Goal: Task Accomplishment & Management: Manage account settings

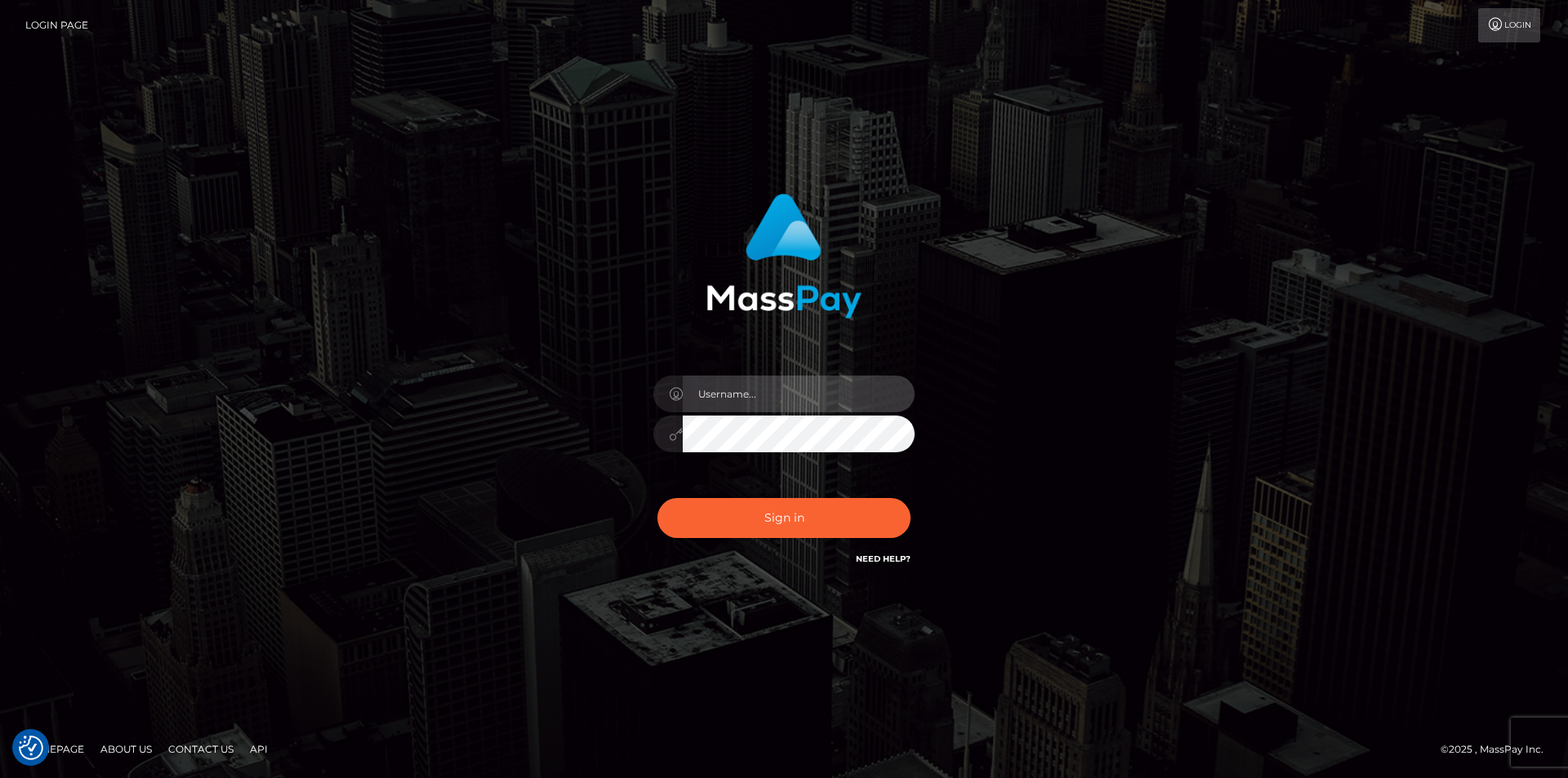
drag, startPoint x: 0, startPoint y: 0, endPoint x: 806, endPoint y: 392, distance: 896.3
click at [806, 392] on input "text" at bounding box center [799, 394] width 232 height 37
type input "molianistore85@gmail.com"
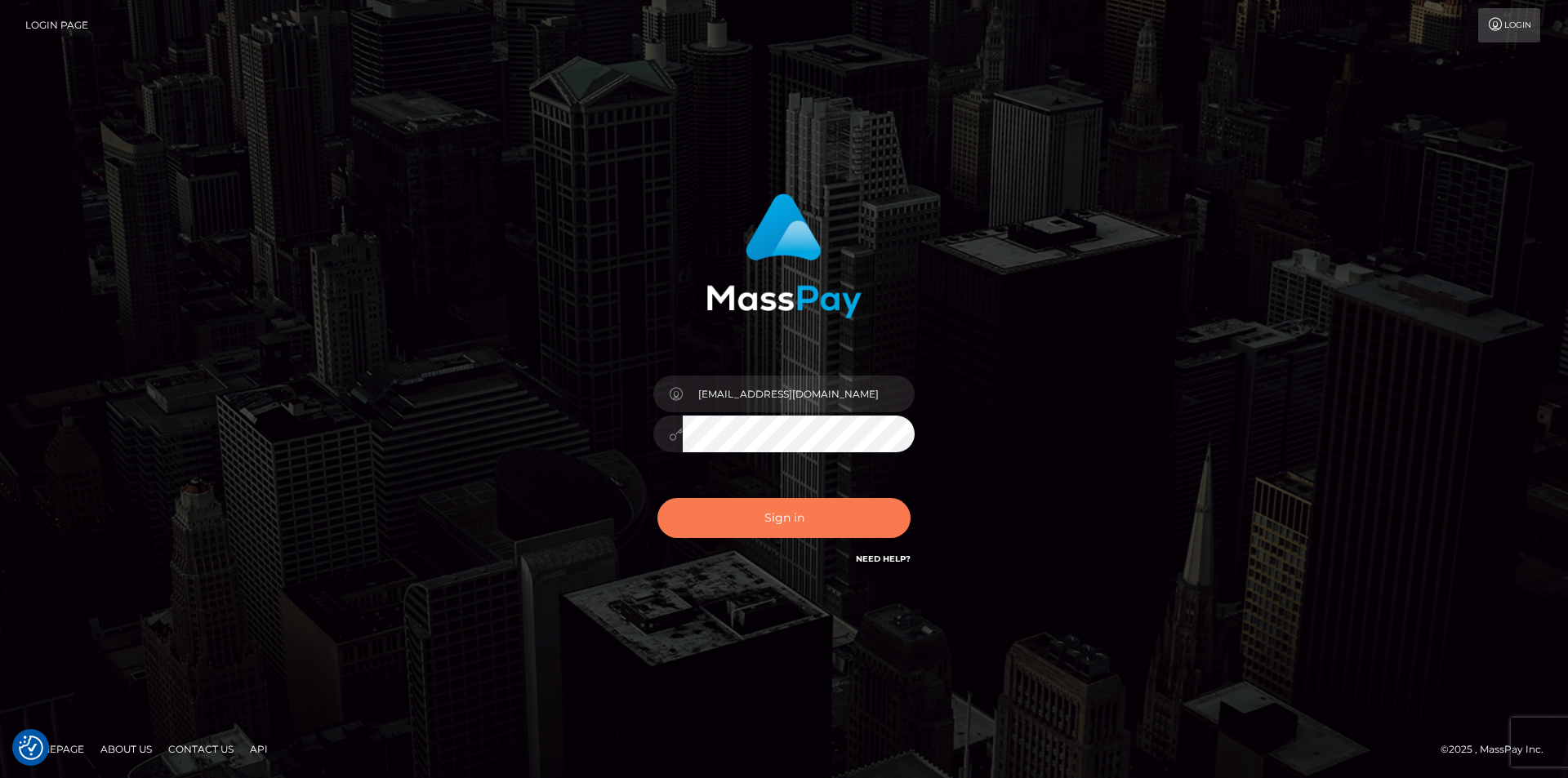
click at [801, 517] on button "Sign in" at bounding box center [784, 518] width 254 height 40
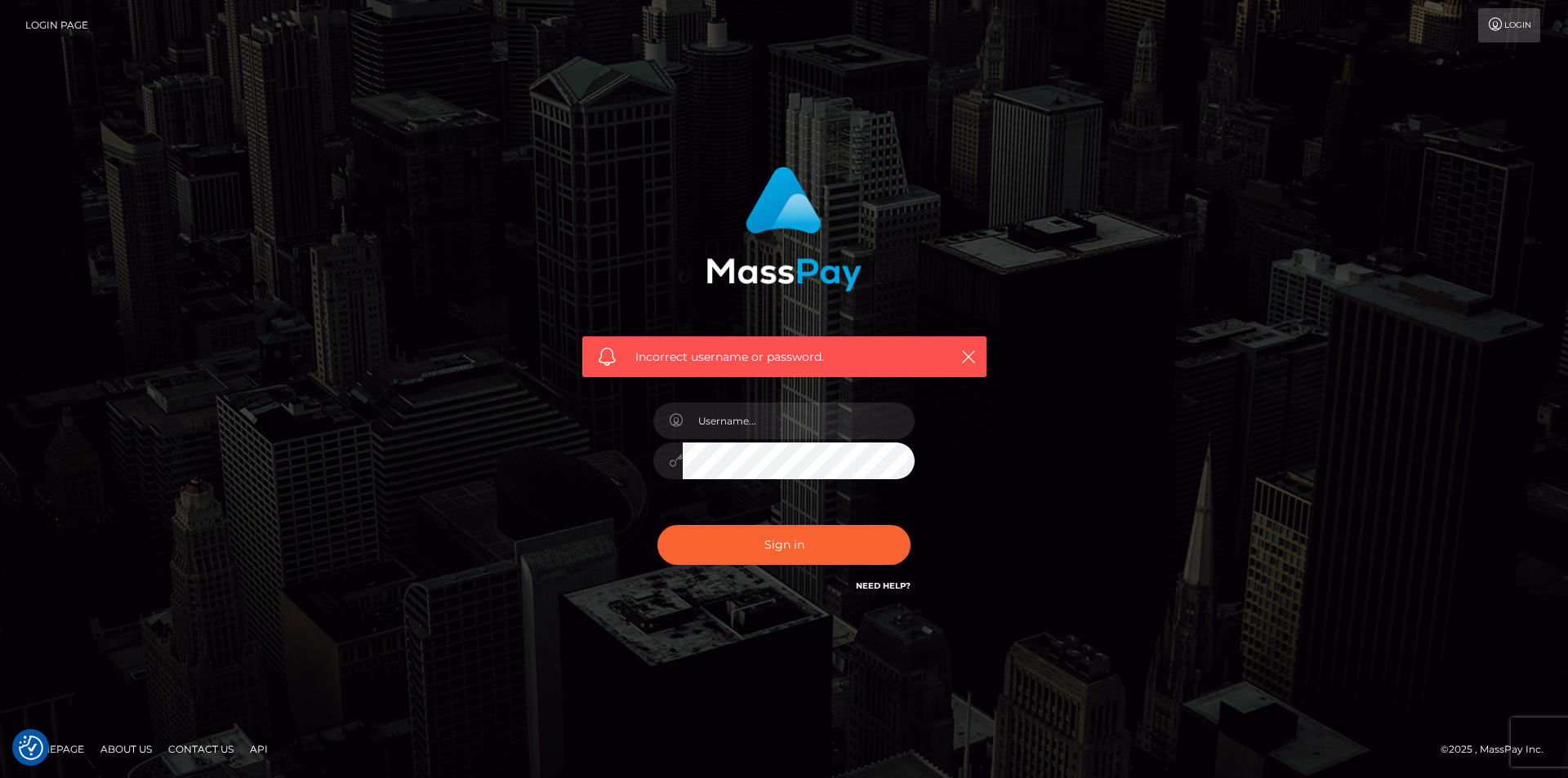
click at [884, 578] on h6 "Need Help?" at bounding box center [882, 585] width 54 height 14
click at [886, 578] on h6 "Need Help?" at bounding box center [882, 585] width 54 height 14
click at [886, 586] on link "Need Help?" at bounding box center [882, 586] width 54 height 10
click at [804, 620] on form "Incorrect username or password." at bounding box center [784, 389] width 429 height 470
click at [883, 589] on link "Need Help?" at bounding box center [882, 586] width 54 height 10
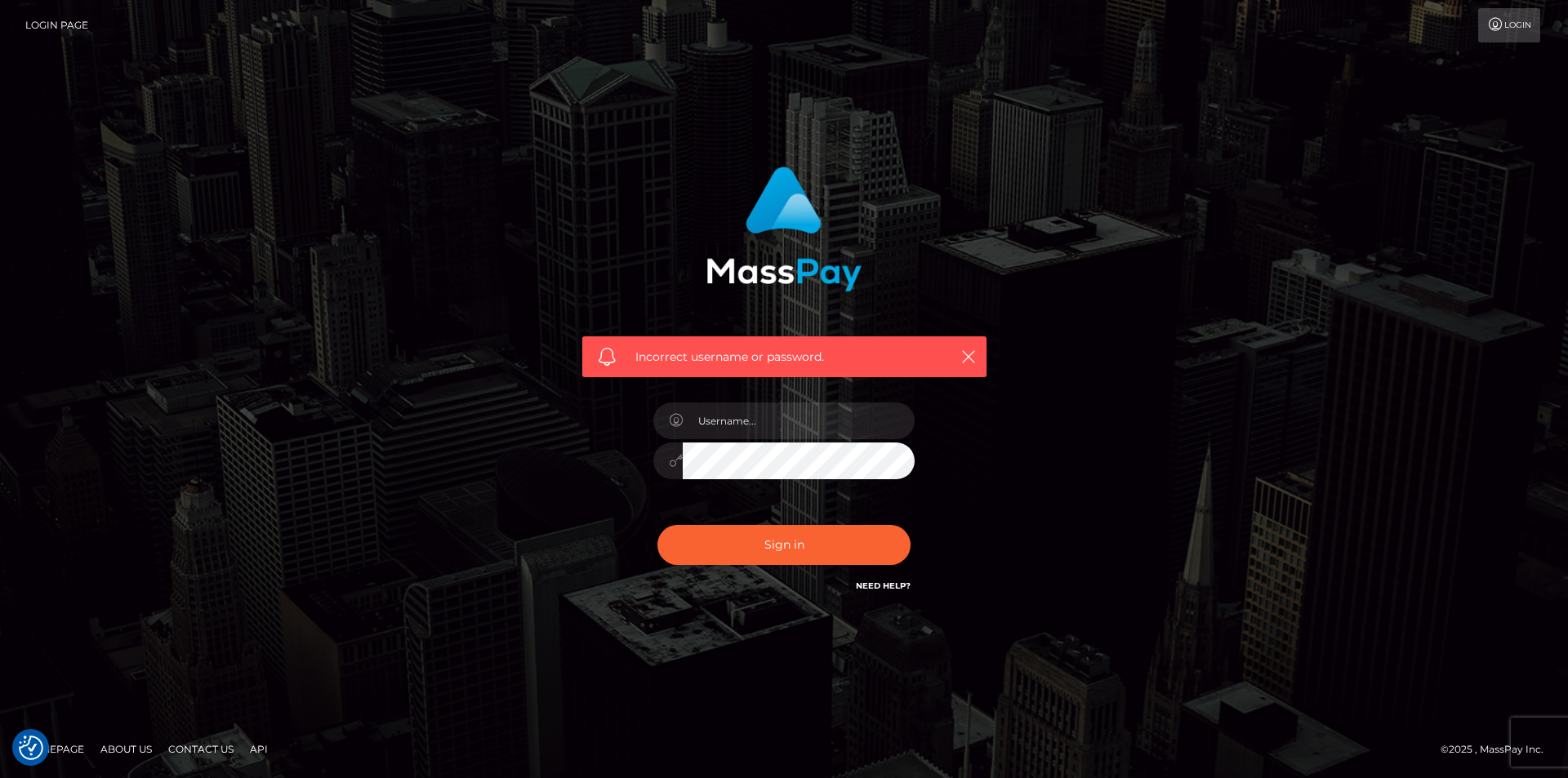
click at [883, 589] on link "Need Help?" at bounding box center [882, 586] width 54 height 10
